Goal: Information Seeking & Learning: Understand process/instructions

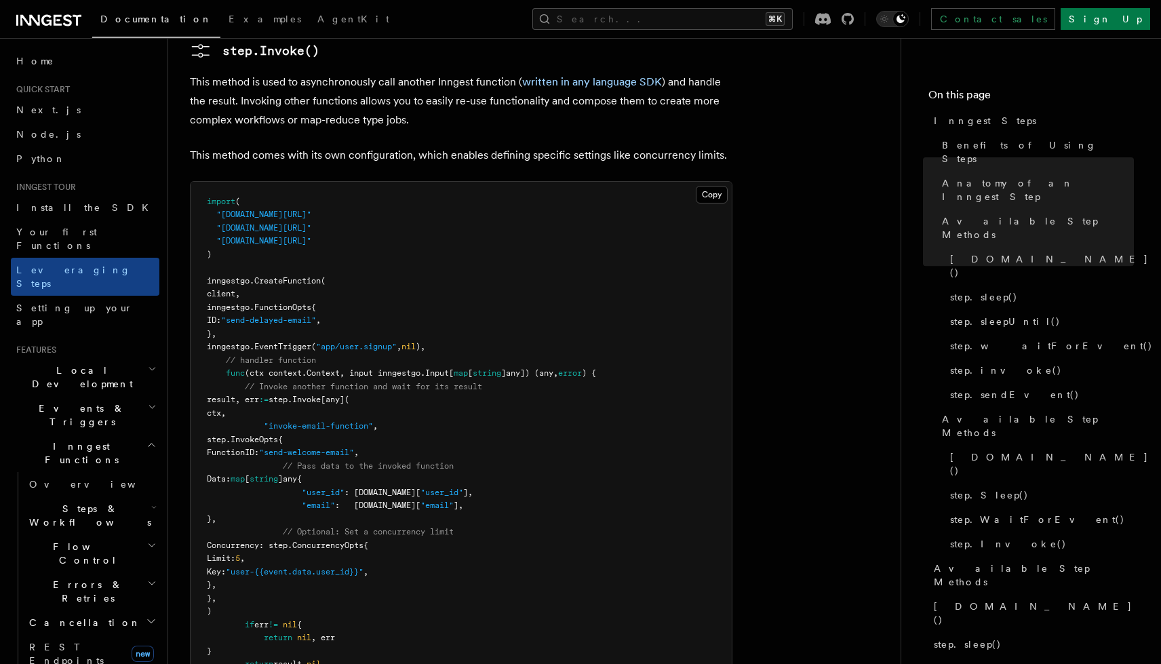
scroll to position [3372, 0]
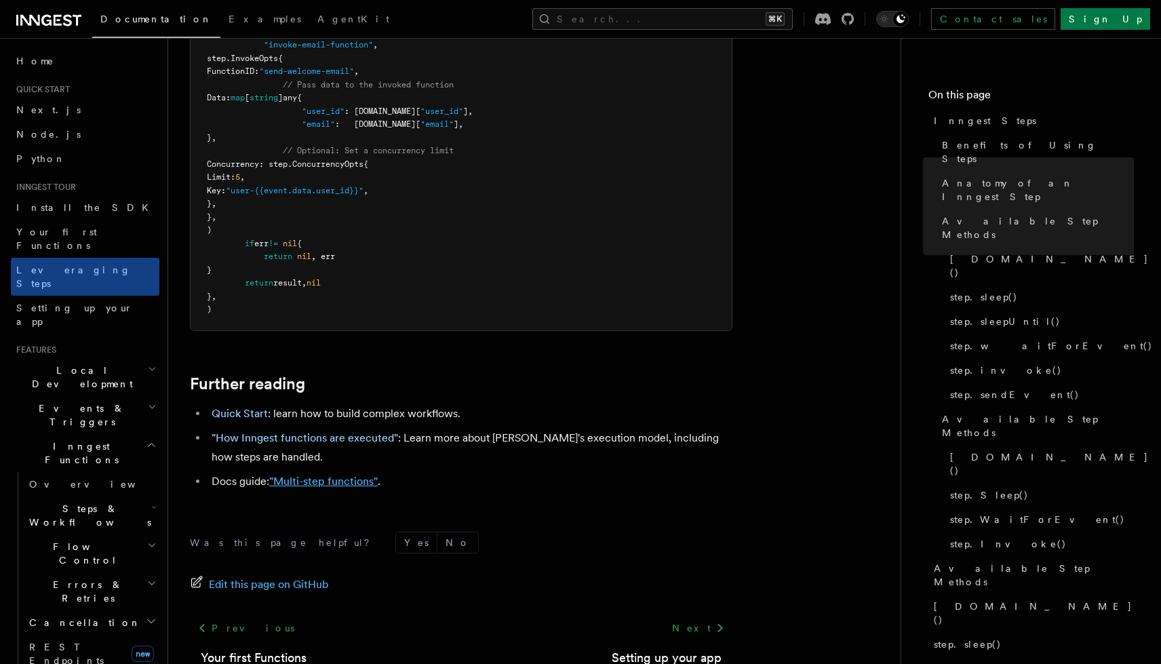
click at [342, 475] on link ""Multi-step functions"" at bounding box center [323, 481] width 109 height 13
click at [270, 429] on li ""How Inngest functions are executed" : Learn more about Inngest's execution mod…" at bounding box center [470, 448] width 525 height 38
click at [278, 431] on link ""How Inngest functions are executed"" at bounding box center [305, 437] width 187 height 13
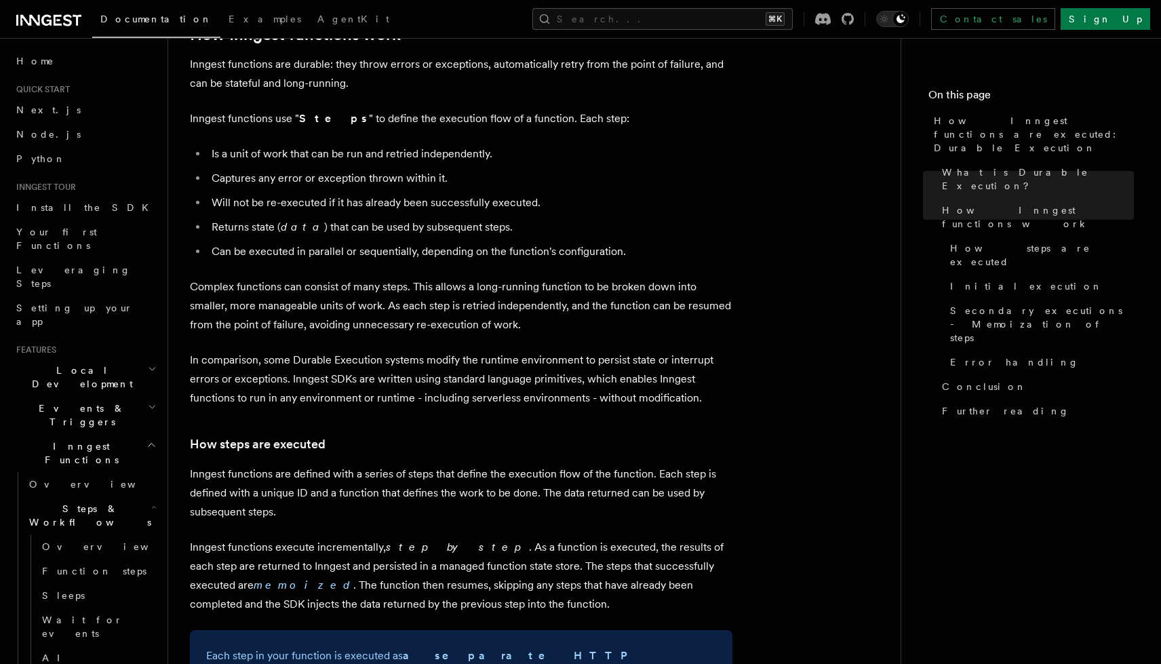
scroll to position [986, 0]
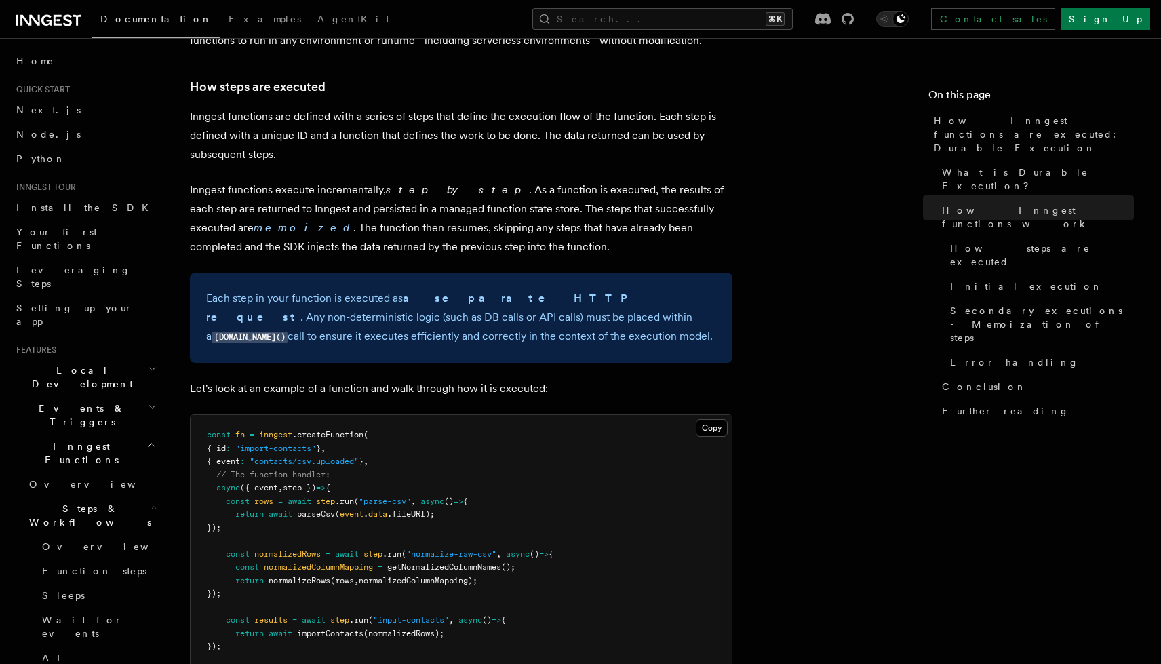
click at [435, 110] on p "Inngest functions are defined with a series of steps that define the execution …" at bounding box center [461, 135] width 543 height 57
click at [362, 180] on p "Inngest functions execute incrementally, step by step . As a function is execut…" at bounding box center [461, 218] width 543 height 76
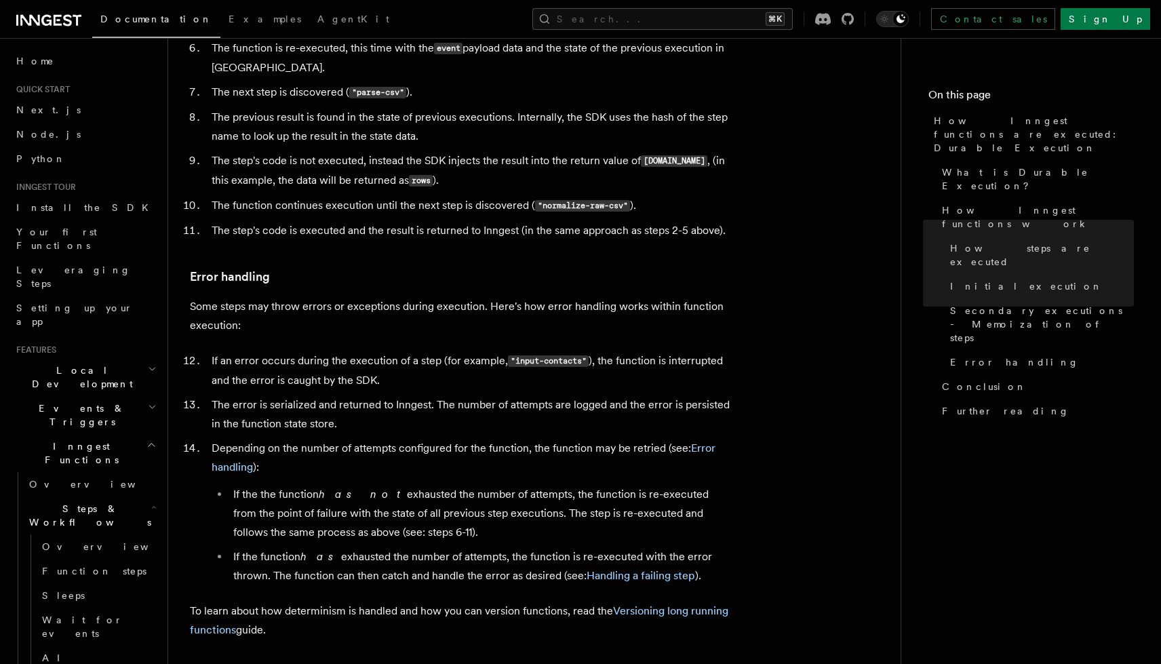
scroll to position [2070, 0]
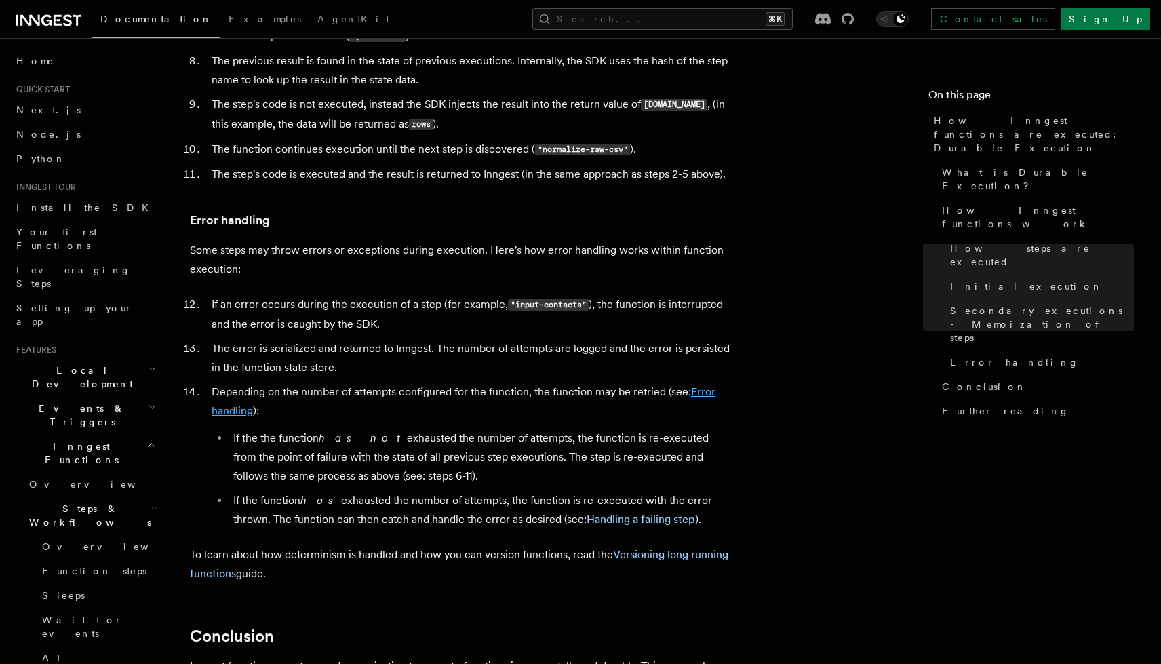
click at [706, 385] on link "Error handling" at bounding box center [464, 401] width 504 height 32
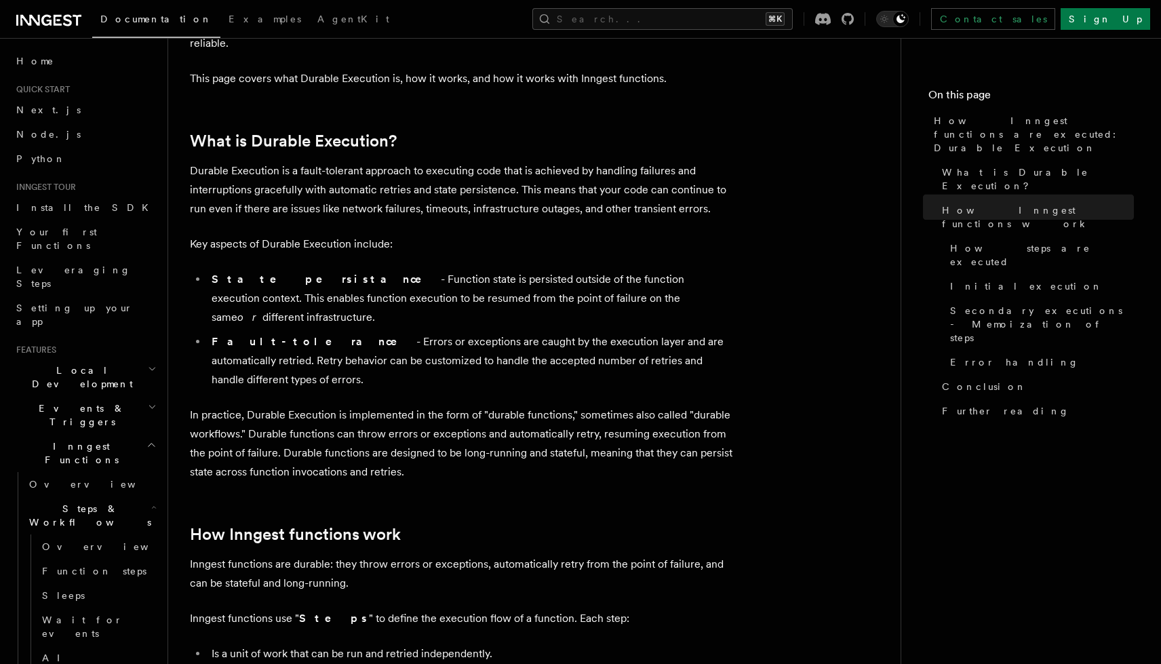
scroll to position [0, 0]
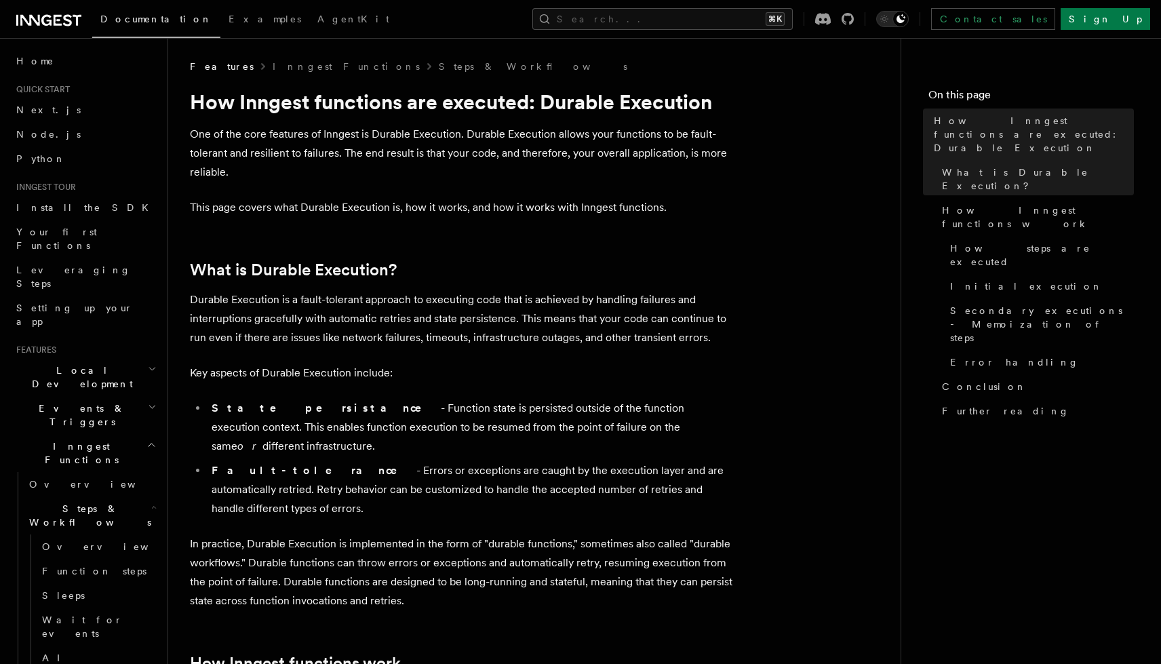
click at [942, 263] on ul "How Inngest functions are executed: Durable Execution What is Durable Execution…" at bounding box center [1032, 266] width 206 height 315
click at [968, 304] on span "Secondary executions - Memoization of steps" at bounding box center [1042, 324] width 184 height 41
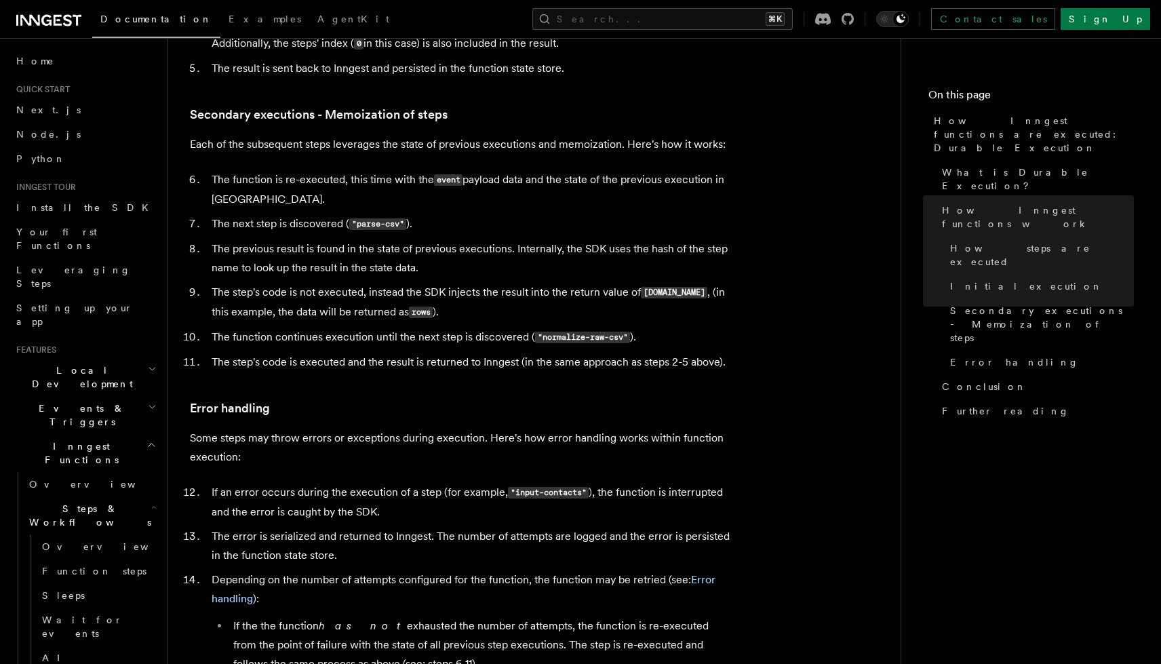
scroll to position [1910, 0]
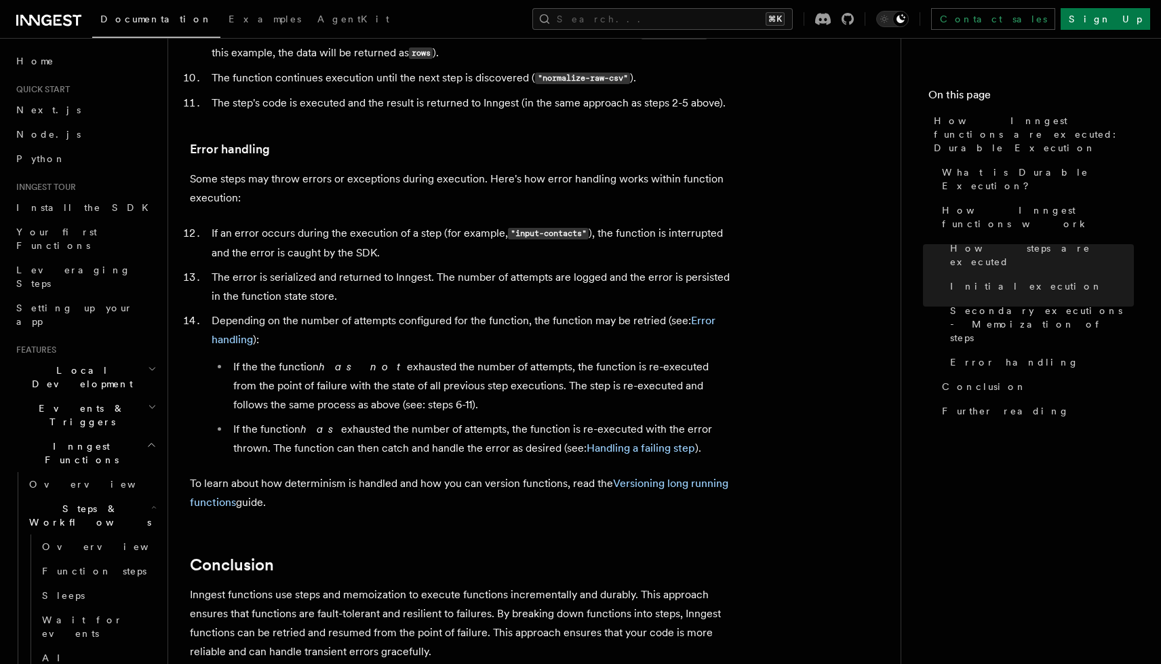
scroll to position [2194, 0]
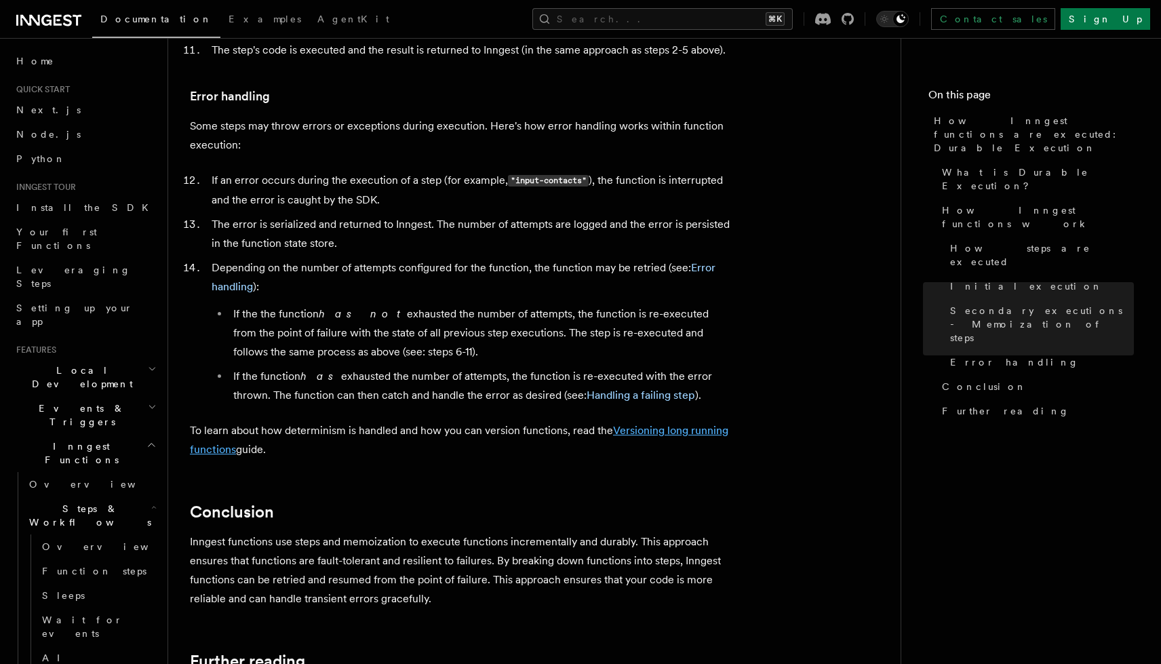
click at [625, 424] on link "Versioning long running functions" at bounding box center [459, 440] width 539 height 32
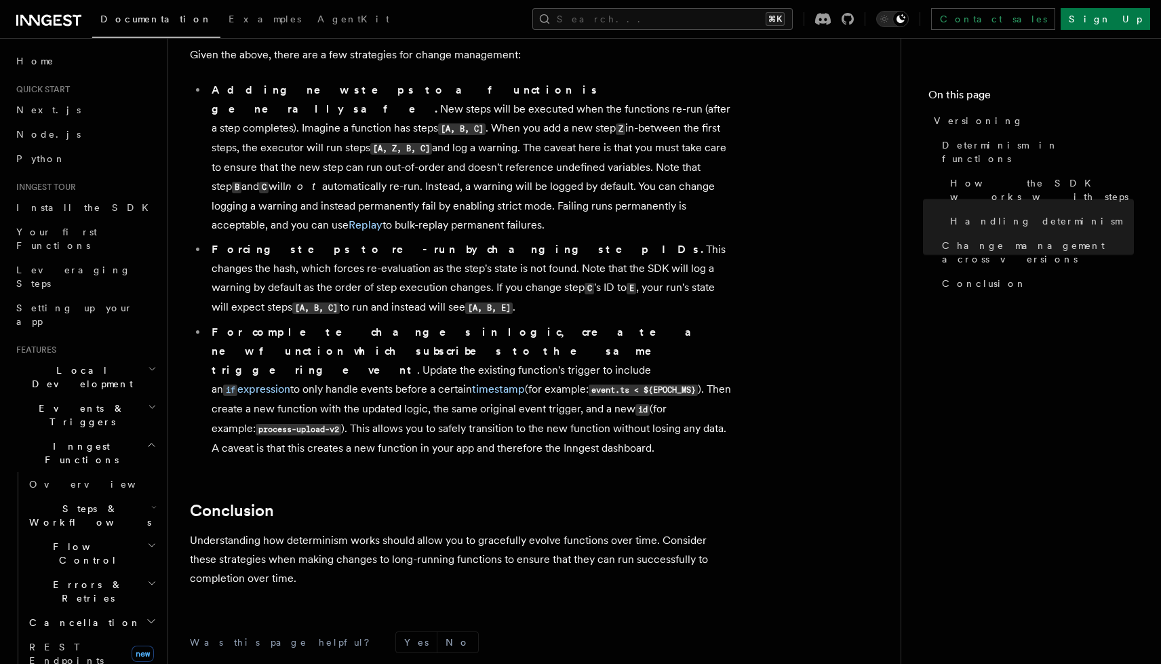
scroll to position [1027, 0]
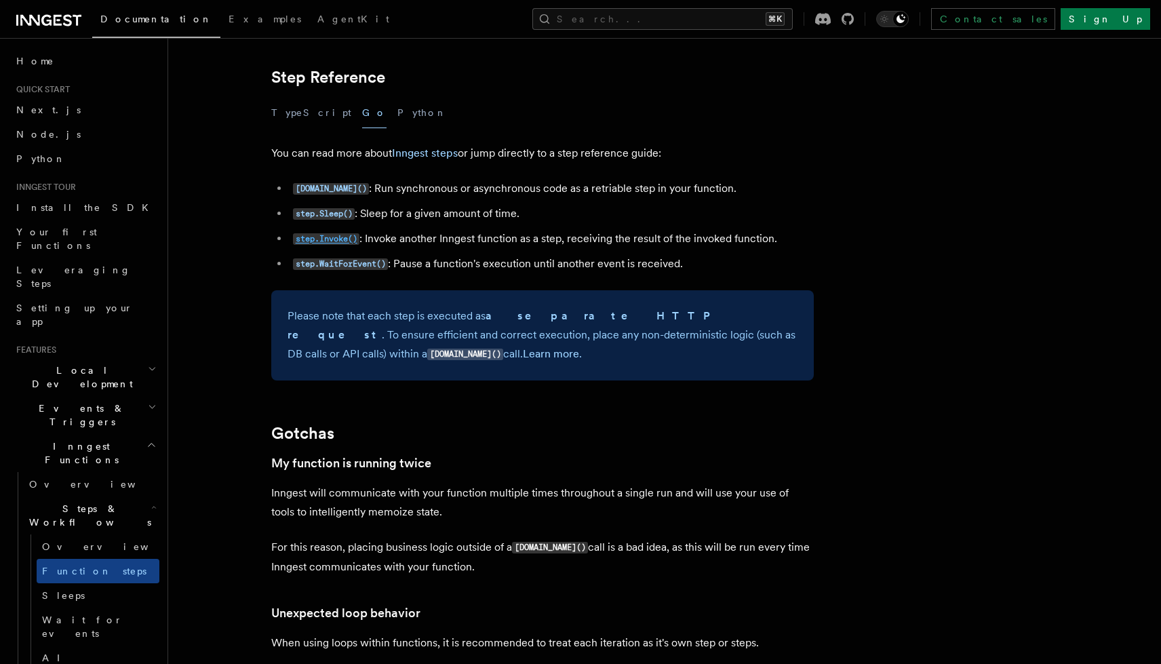
scroll to position [3401, 0]
click at [326, 115] on div "TypeScript Go Python" at bounding box center [542, 114] width 543 height 31
click at [310, 115] on button "TypeScript" at bounding box center [311, 114] width 80 height 31
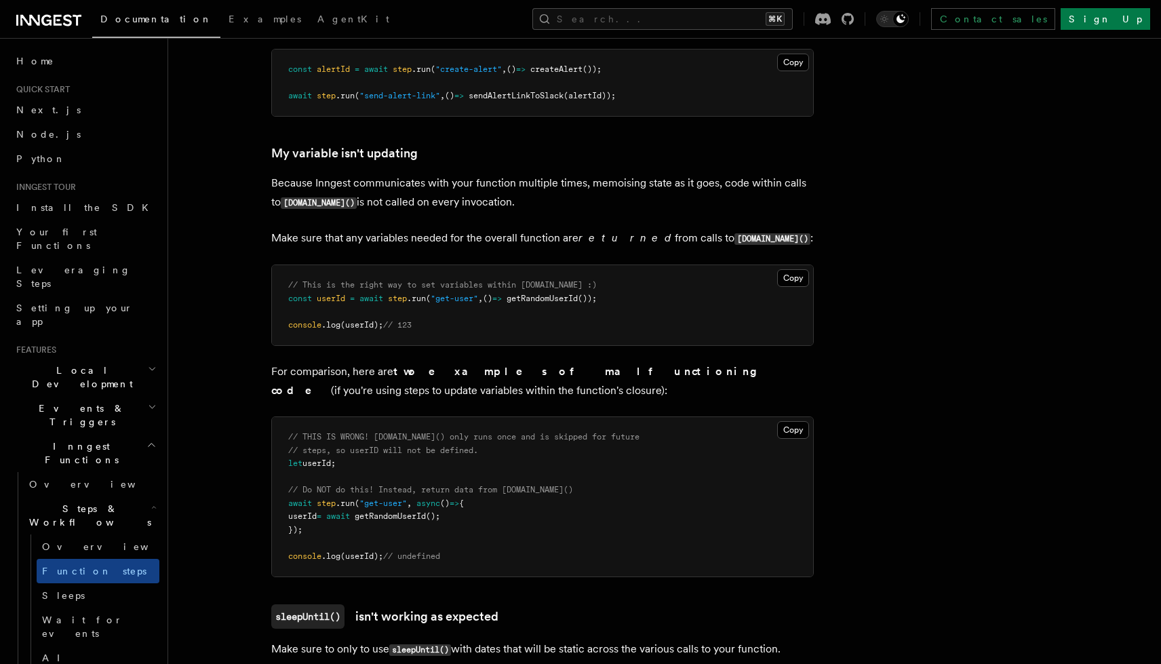
scroll to position [2382, 0]
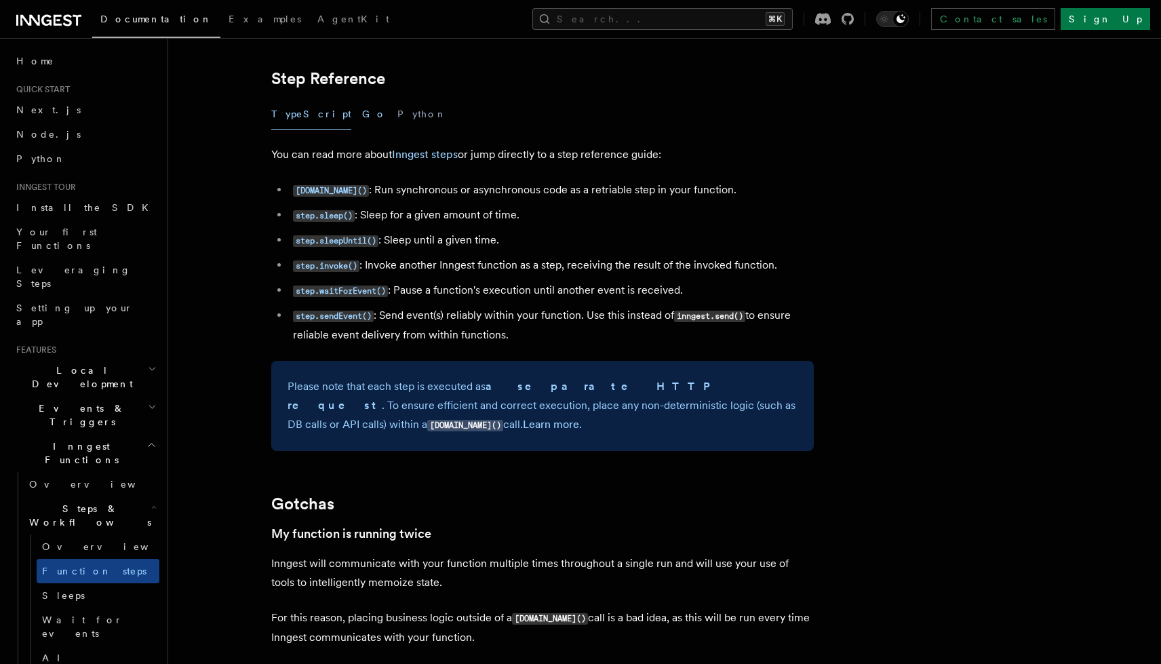
click at [362, 123] on button "Go" at bounding box center [374, 114] width 24 height 31
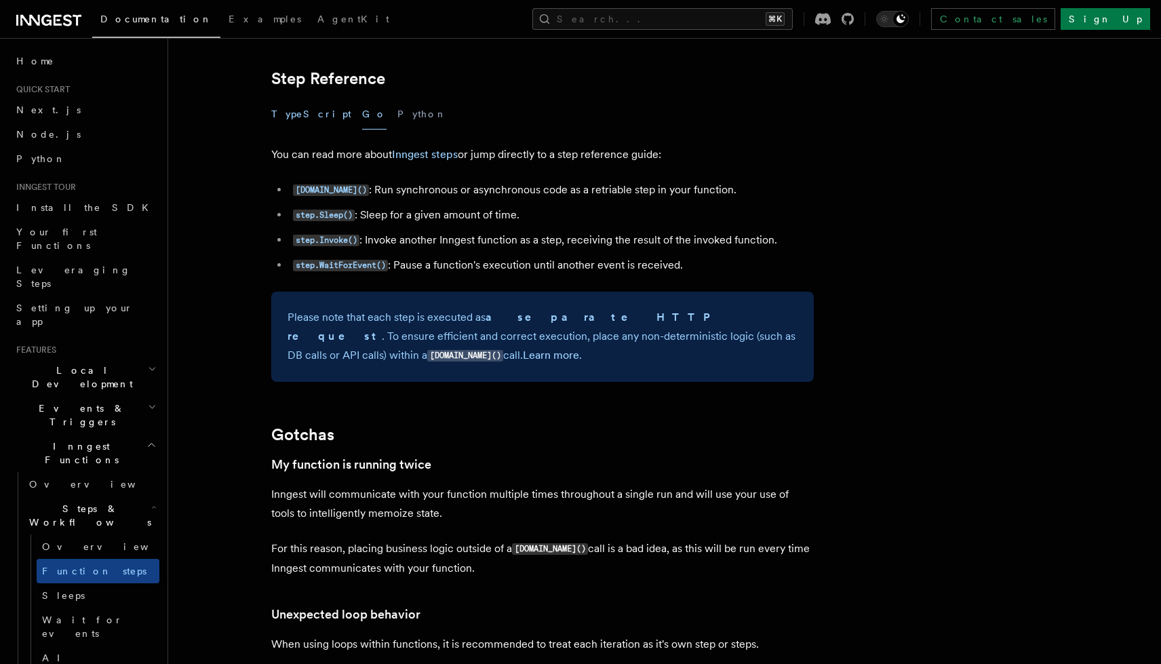
click at [308, 120] on button "TypeScript" at bounding box center [311, 114] width 80 height 31
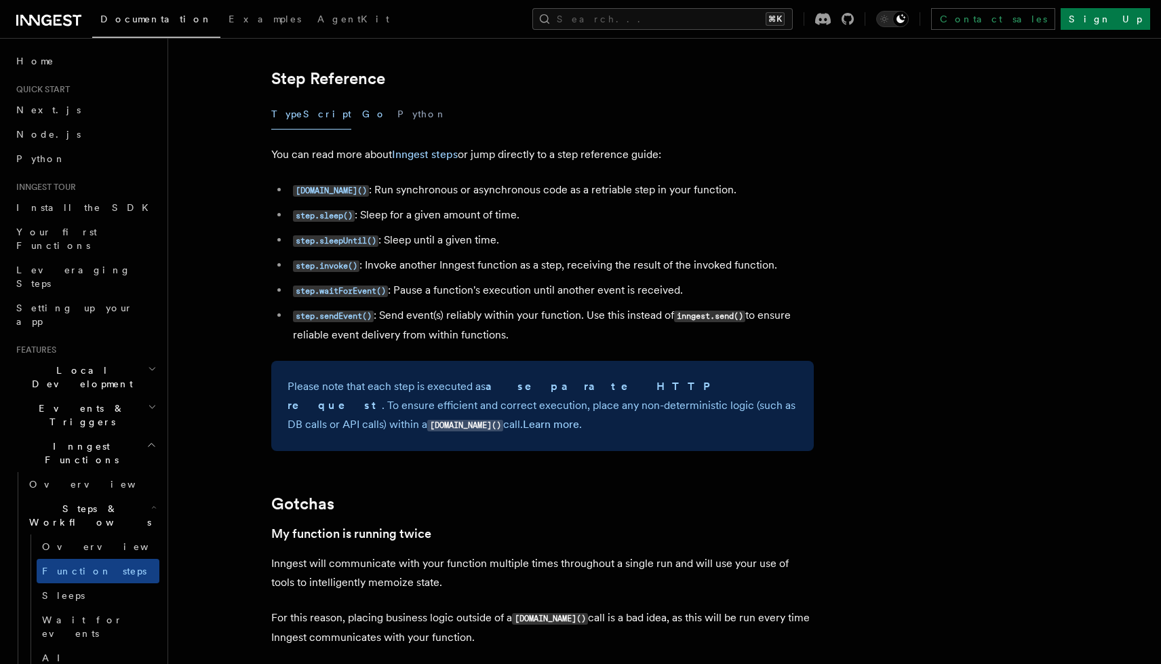
click at [362, 117] on button "Go" at bounding box center [374, 114] width 24 height 31
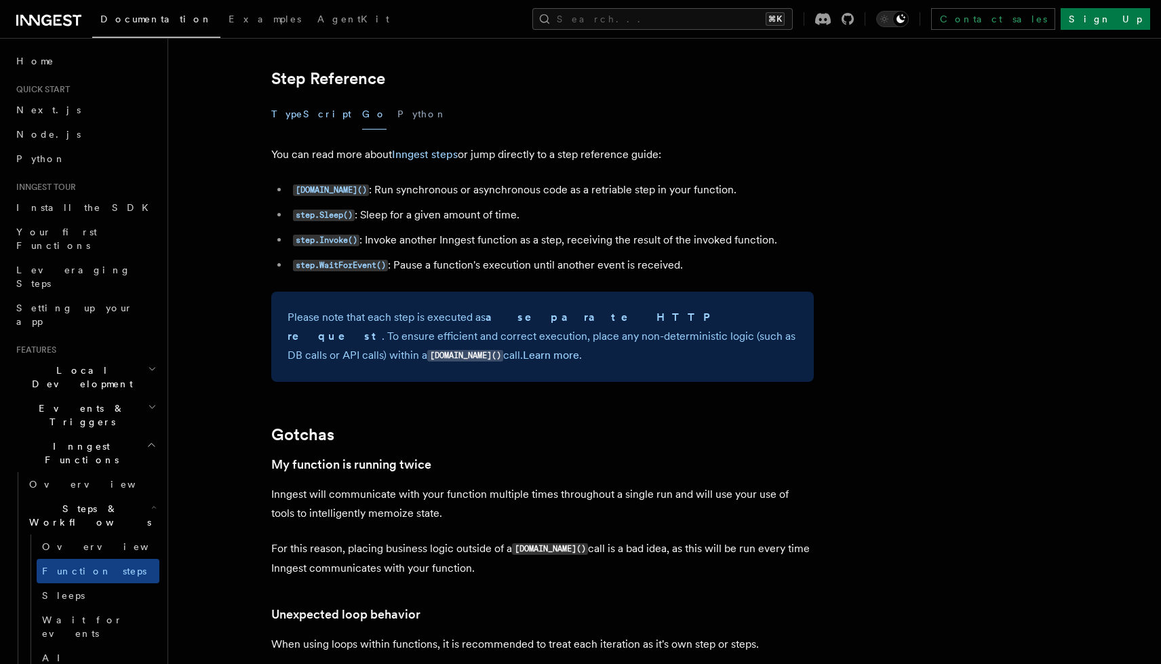
click at [306, 117] on button "TypeScript" at bounding box center [311, 114] width 80 height 31
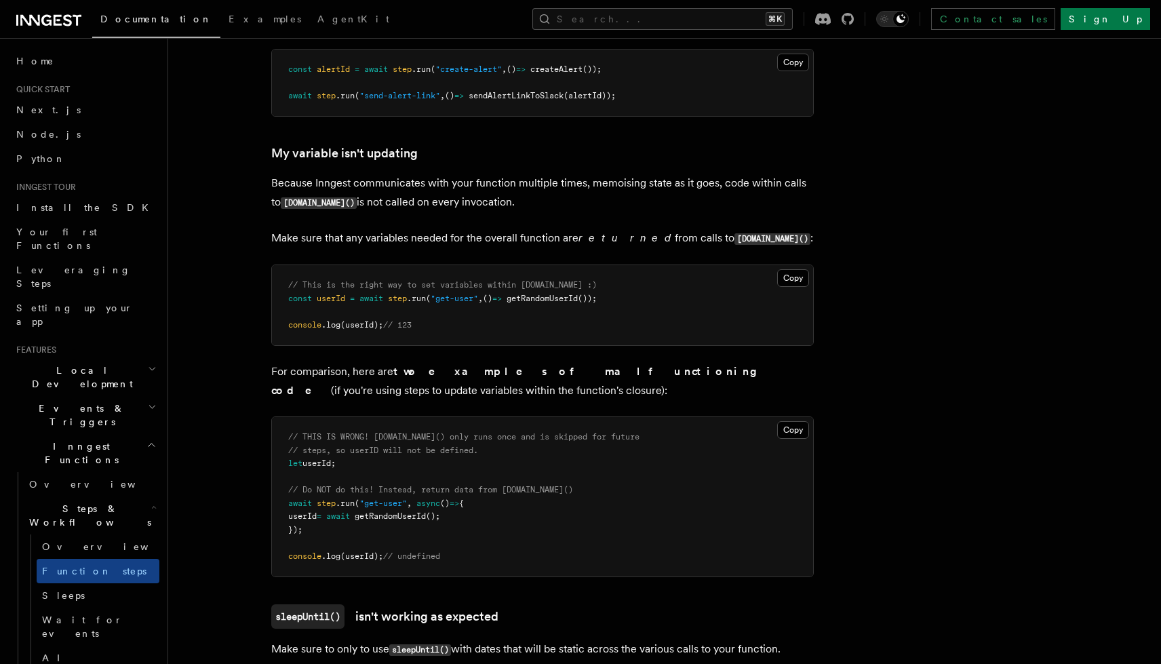
scroll to position [2382, 0]
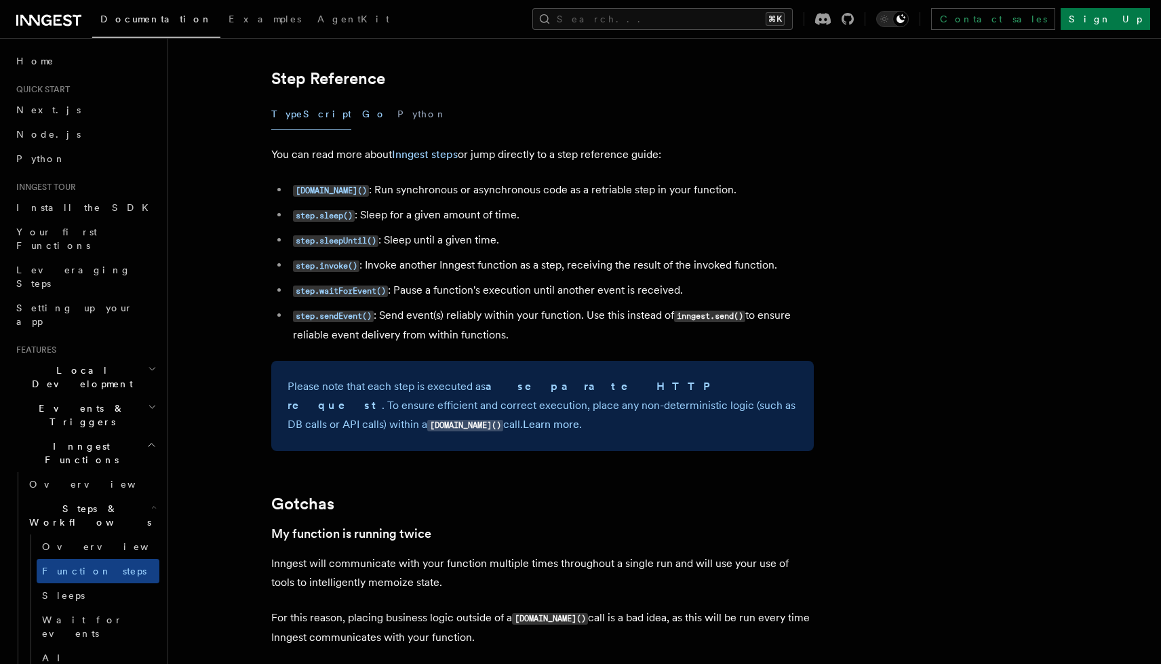
click at [362, 121] on button "Go" at bounding box center [374, 114] width 24 height 31
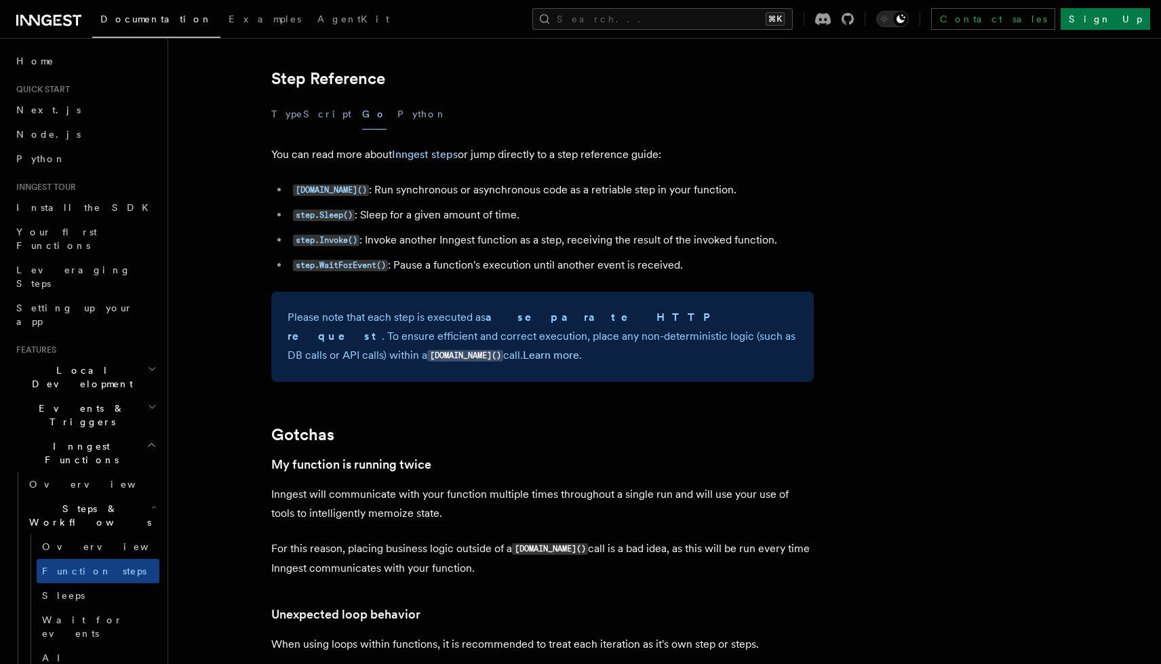
click at [349, 121] on div "TypeScript Go Python" at bounding box center [542, 114] width 543 height 31
click at [398, 120] on button "Python" at bounding box center [423, 114] width 50 height 31
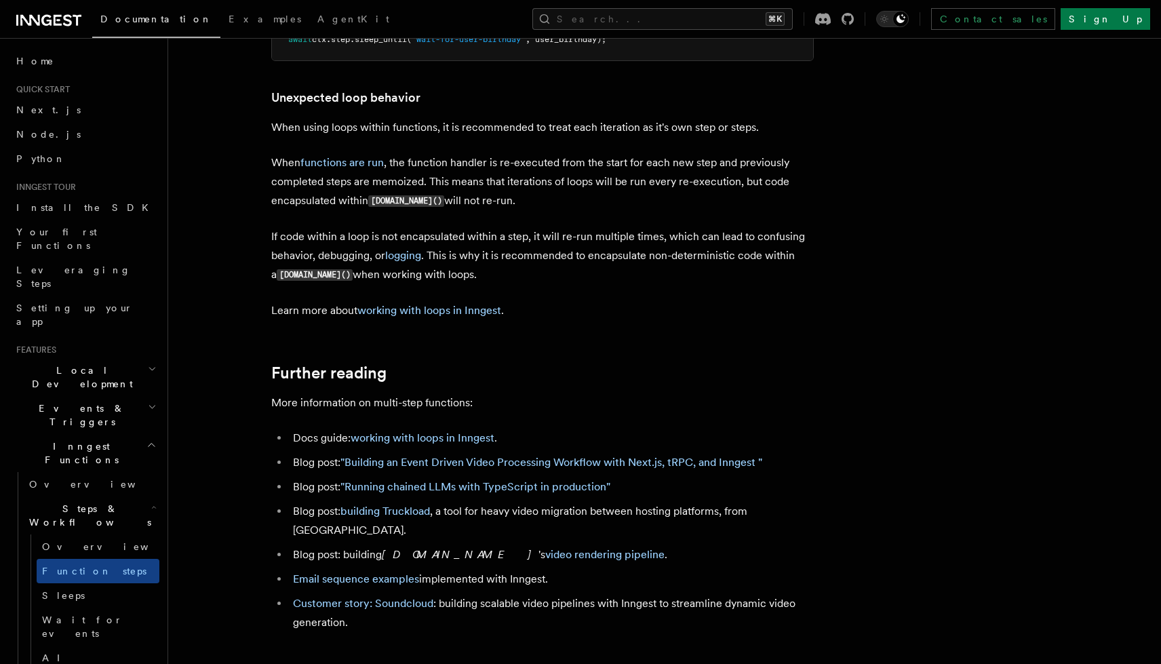
scroll to position [2435, 0]
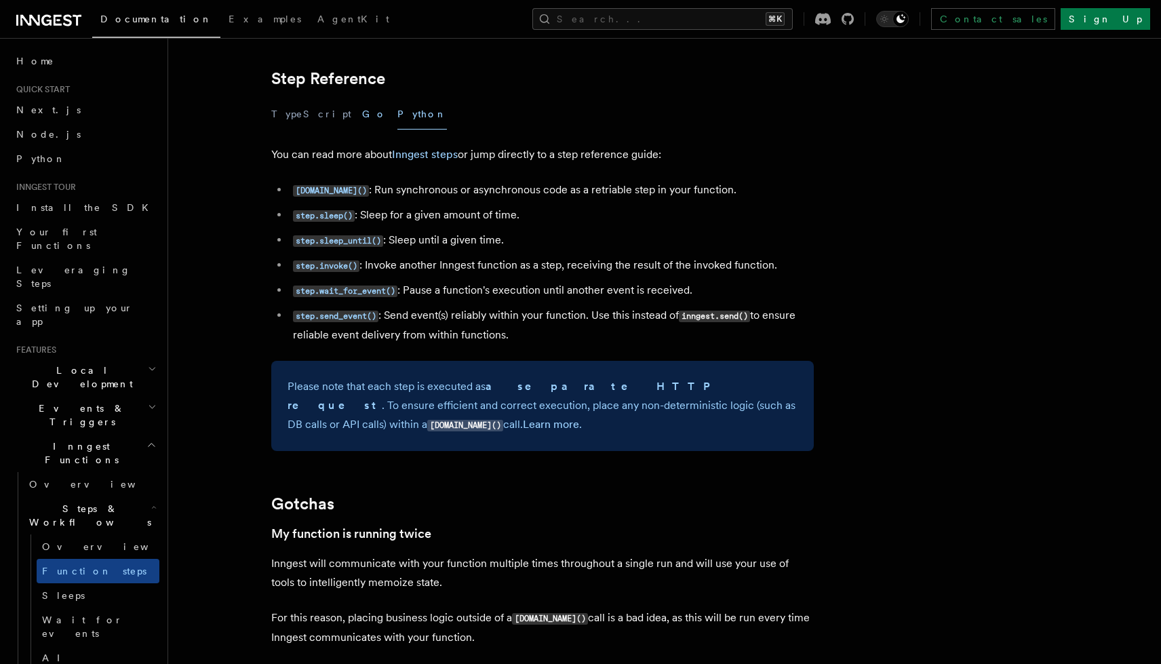
click at [362, 121] on button "Go" at bounding box center [374, 114] width 24 height 31
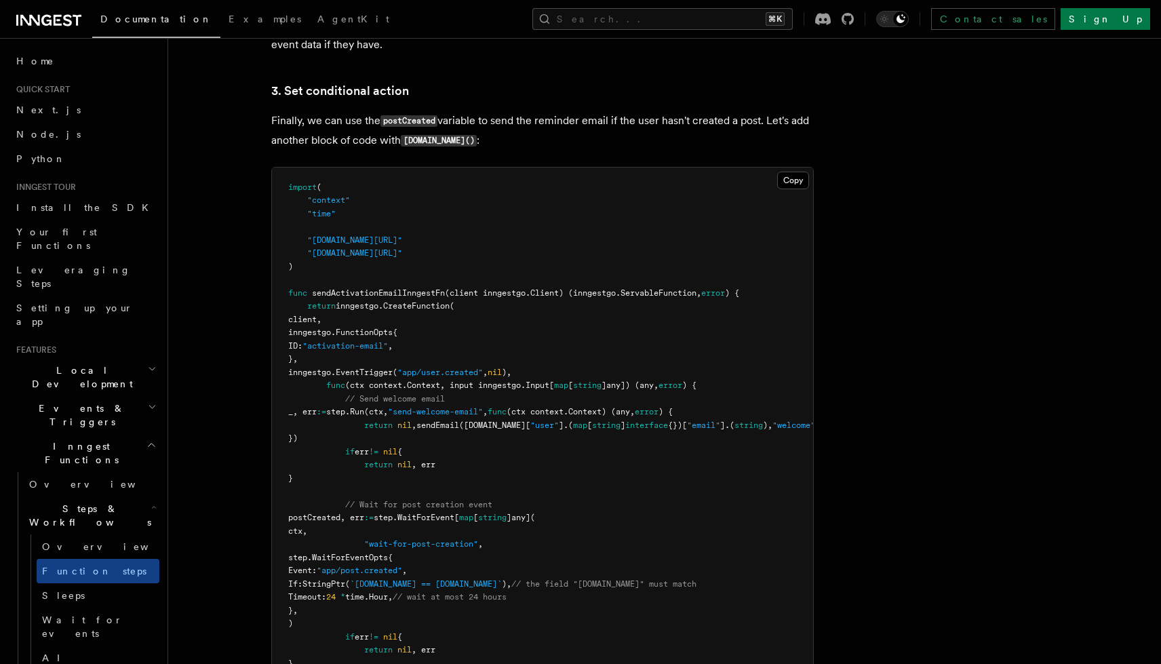
scroll to position [3401, 0]
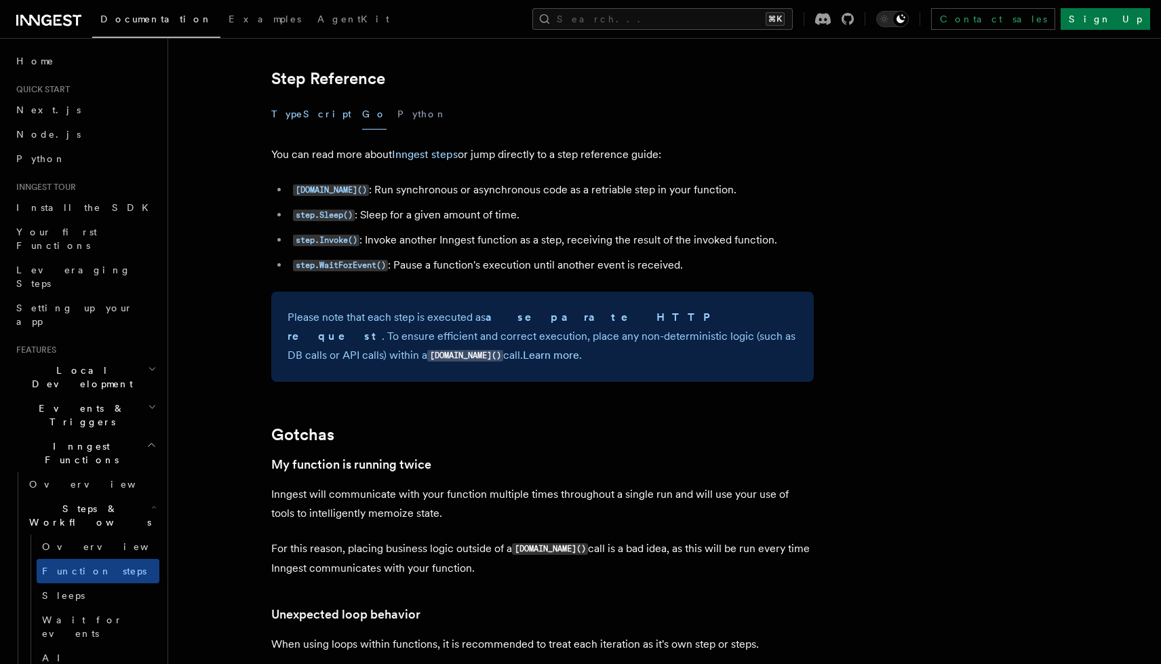
click at [303, 117] on button "TypeScript" at bounding box center [311, 114] width 80 height 31
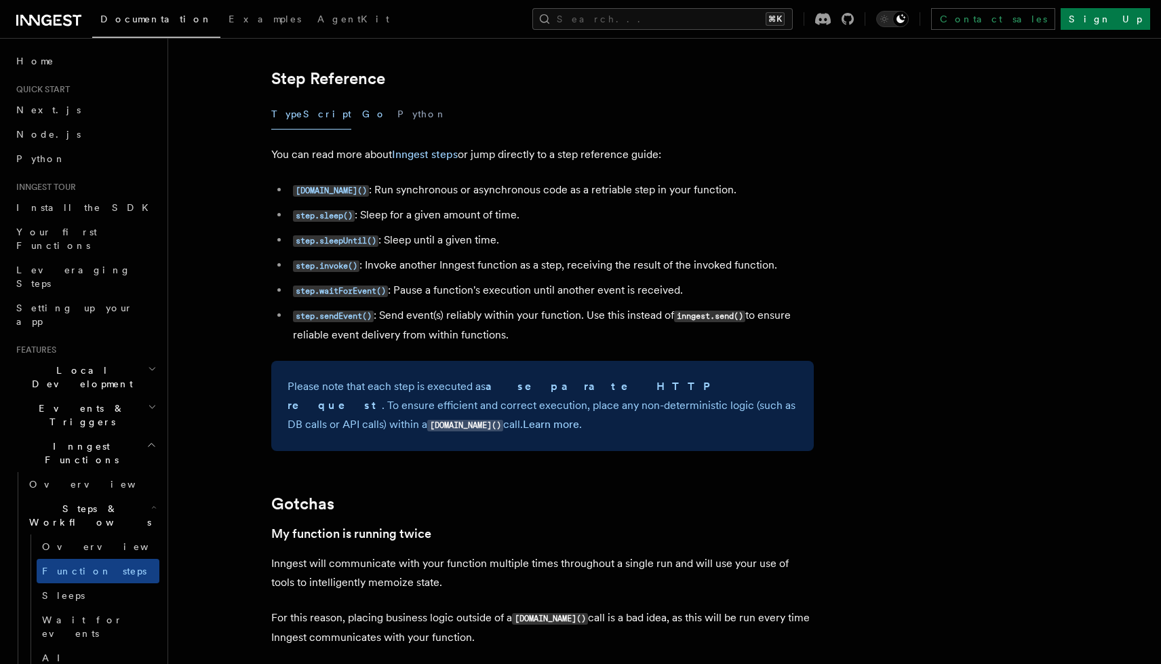
click at [362, 117] on button "Go" at bounding box center [374, 114] width 24 height 31
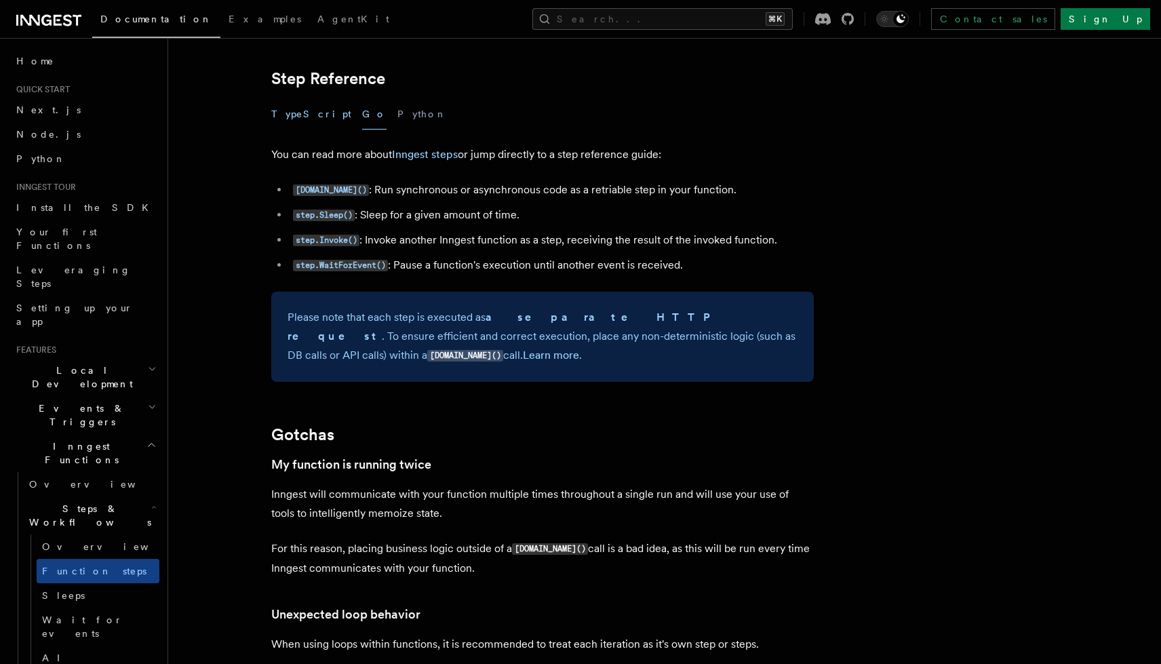
click at [303, 115] on button "TypeScript" at bounding box center [311, 114] width 80 height 31
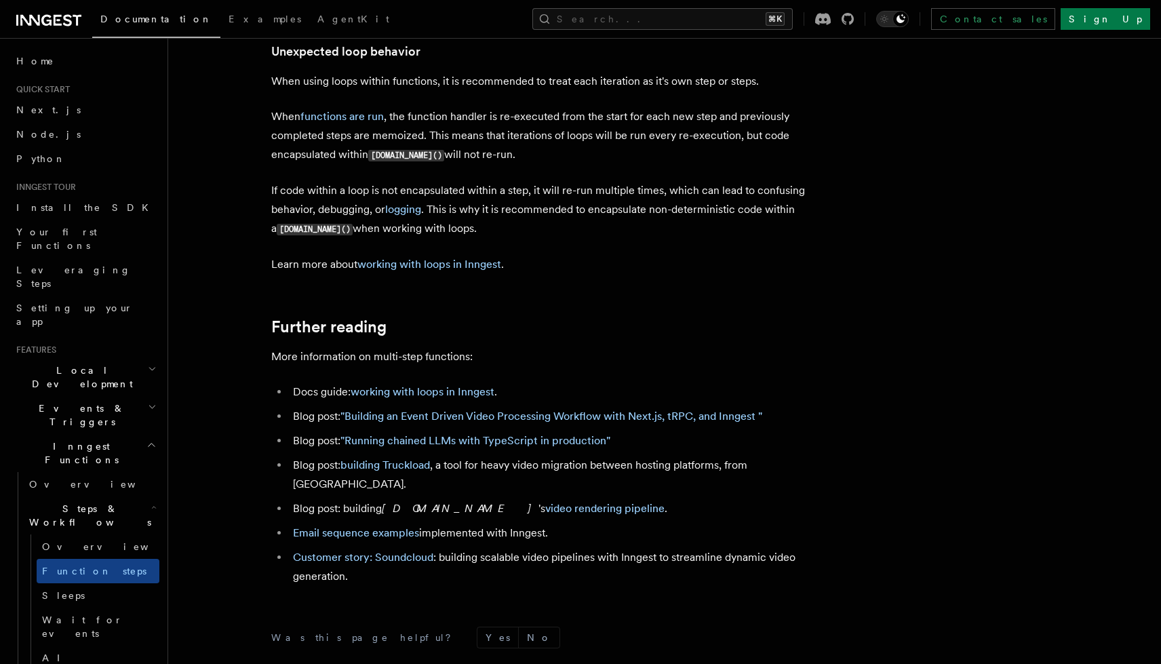
scroll to position [4529, 0]
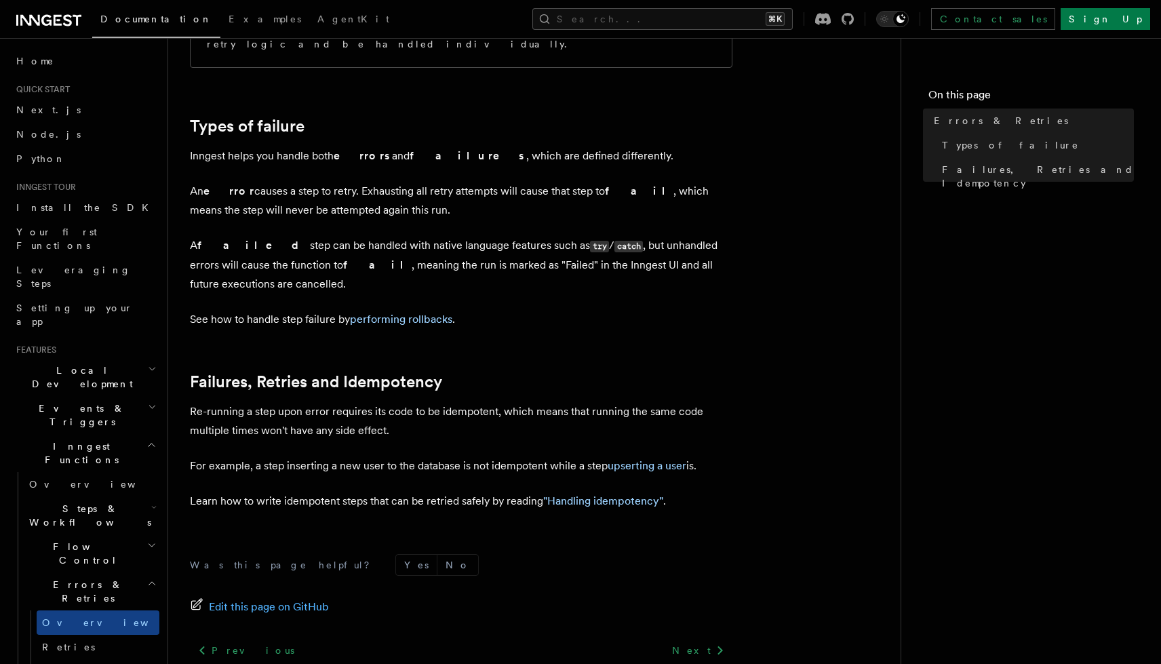
scroll to position [433, 0]
